Goal: Task Accomplishment & Management: Complete application form

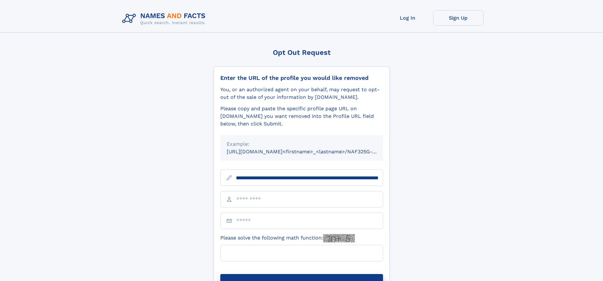
scroll to position [0, 81]
type input "**********"
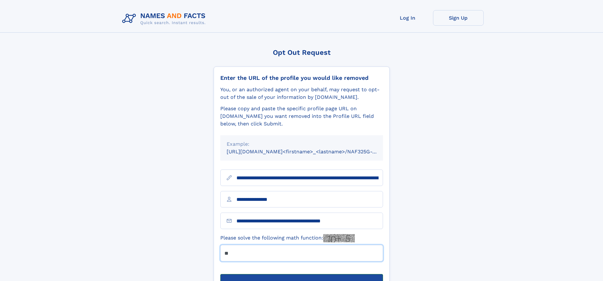
type input "**"
click at [301, 274] on button "Submit Opt Out Request" at bounding box center [301, 284] width 163 height 20
